Goal: Check status

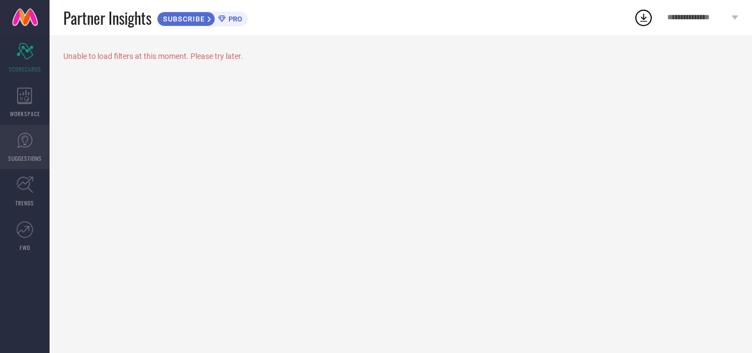
click at [25, 148] on icon at bounding box center [25, 140] width 17 height 17
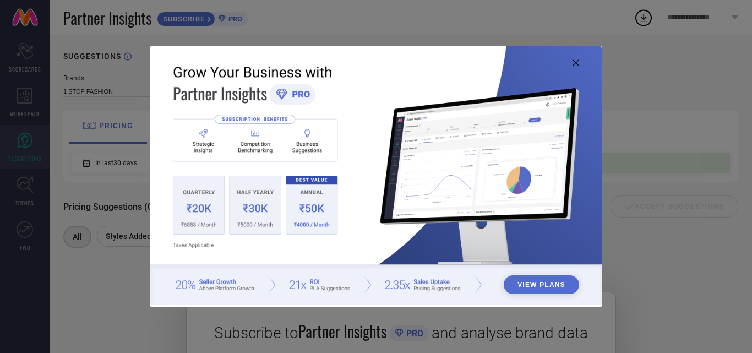
click at [576, 60] on icon at bounding box center [575, 62] width 7 height 7
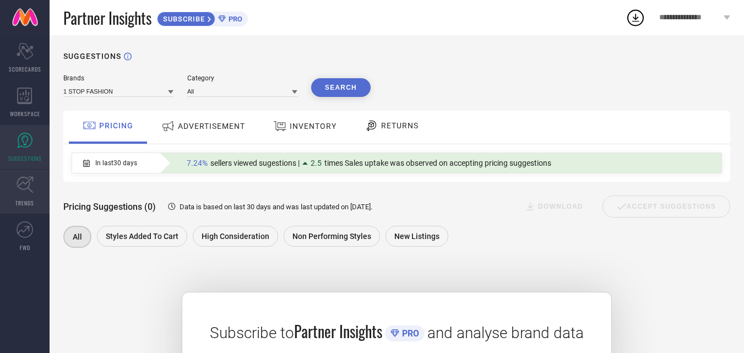
click at [29, 188] on icon at bounding box center [25, 185] width 17 height 17
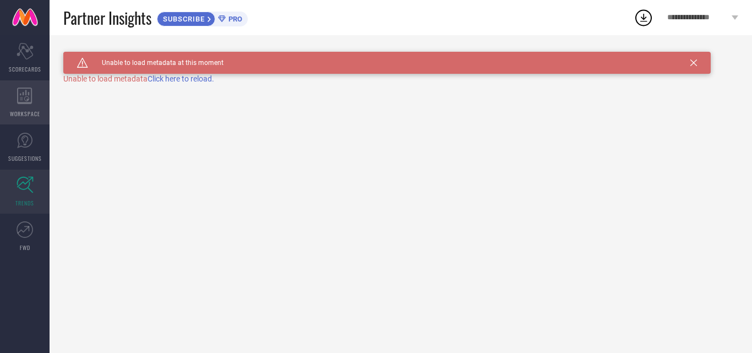
click at [8, 90] on div "WORKSPACE" at bounding box center [25, 102] width 50 height 44
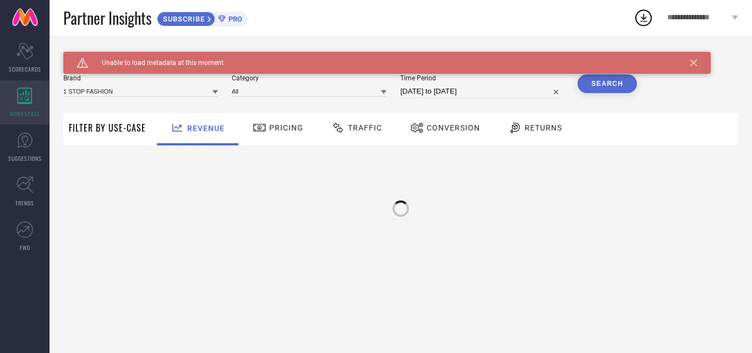
type input "1 STOP FASHION"
type input "All"
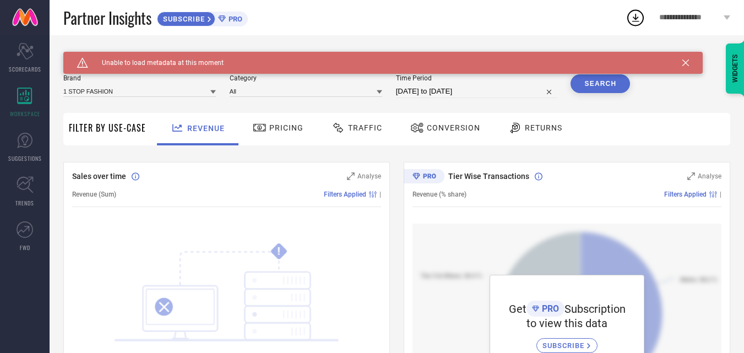
click at [206, 225] on div "! SOMETHING WENT WRONG :( We couldn’t fetch data right now. ↻ Reload" at bounding box center [226, 328] width 309 height 210
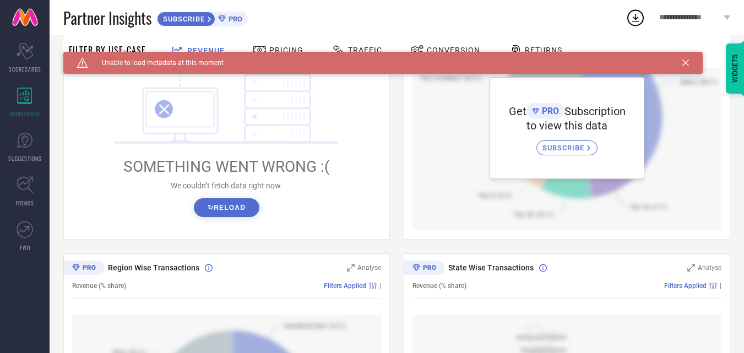
scroll to position [208, 0]
